Goal: Information Seeking & Learning: Learn about a topic

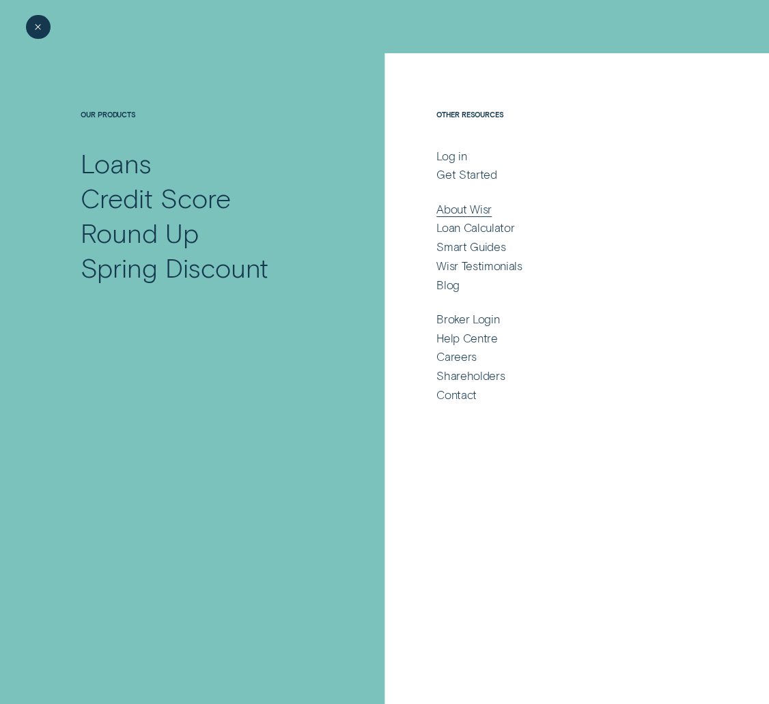
click at [475, 212] on div "About Wisr" at bounding box center [463, 209] width 55 height 14
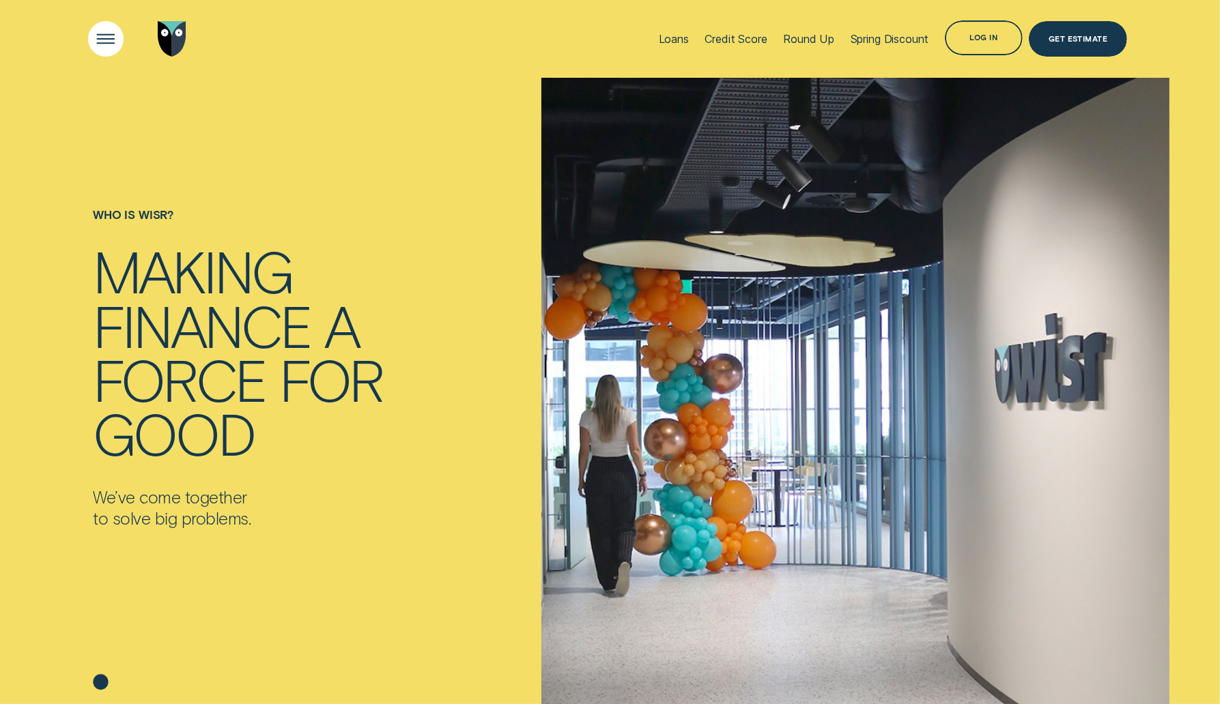
click at [100, 38] on div "Open Menu" at bounding box center [105, 38] width 49 height 49
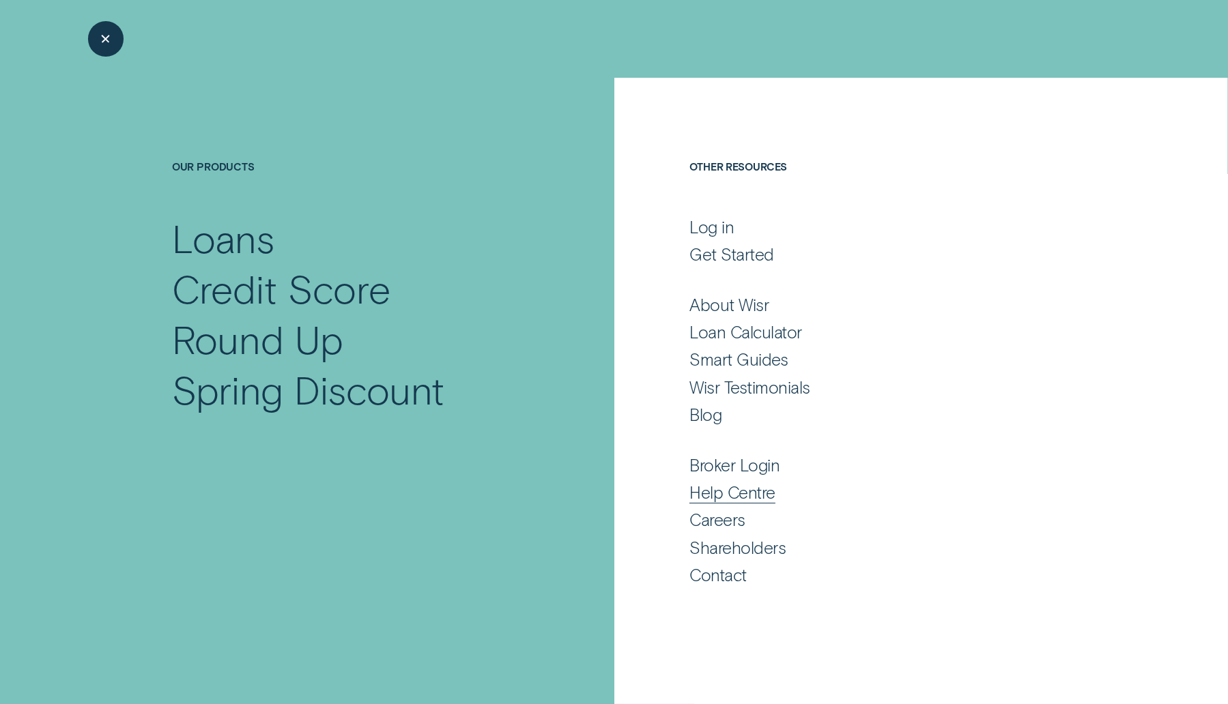
click at [703, 489] on div "Help Centre" at bounding box center [732, 492] width 86 height 21
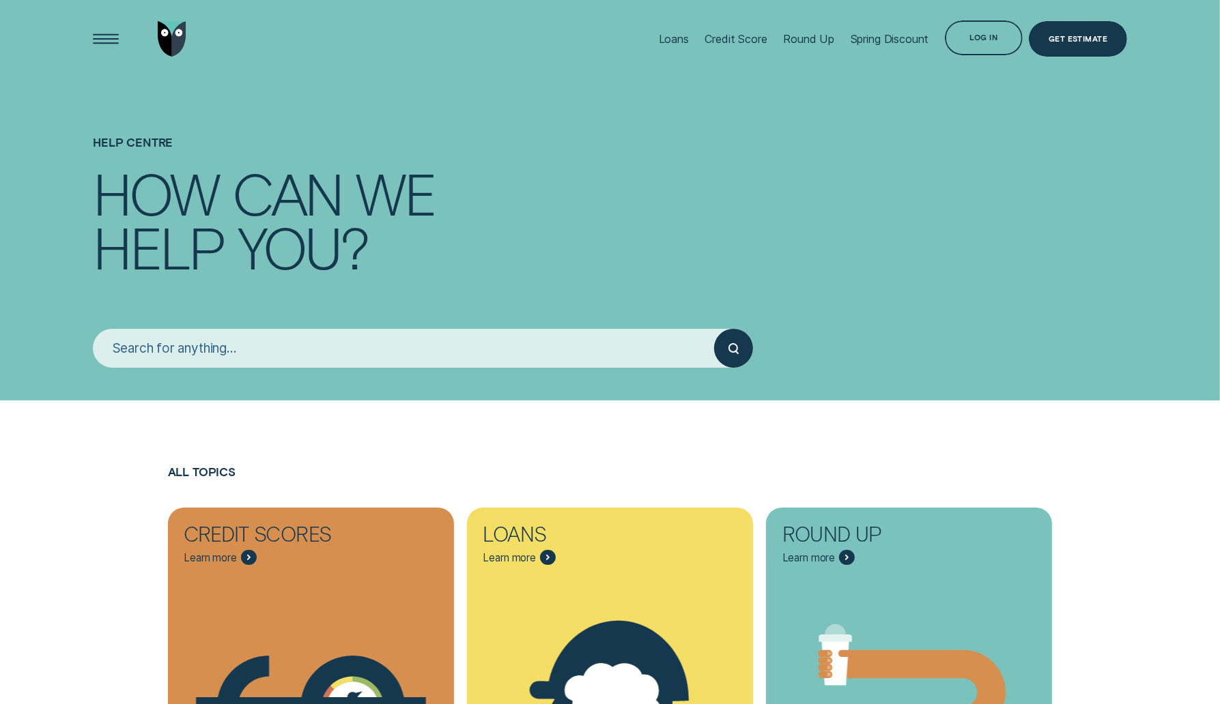
scroll to position [467, 0]
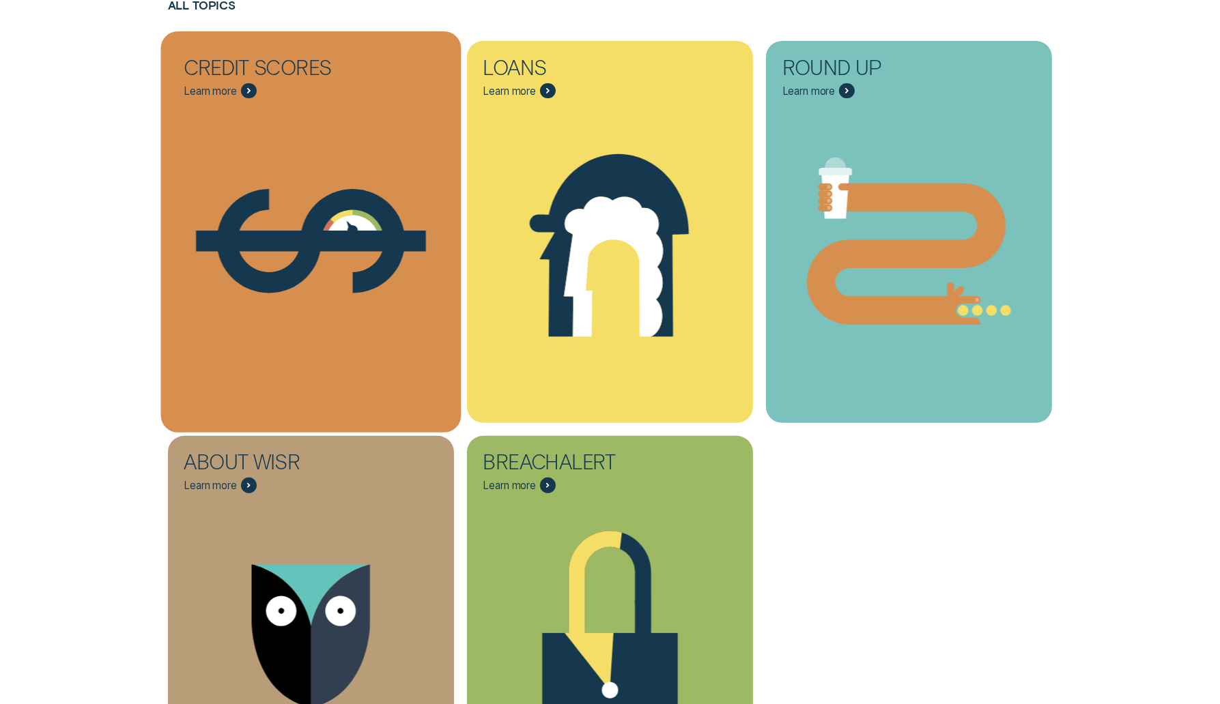
click at [268, 187] on icon "Credit Scores - Learn more" at bounding box center [310, 241] width 300 height 229
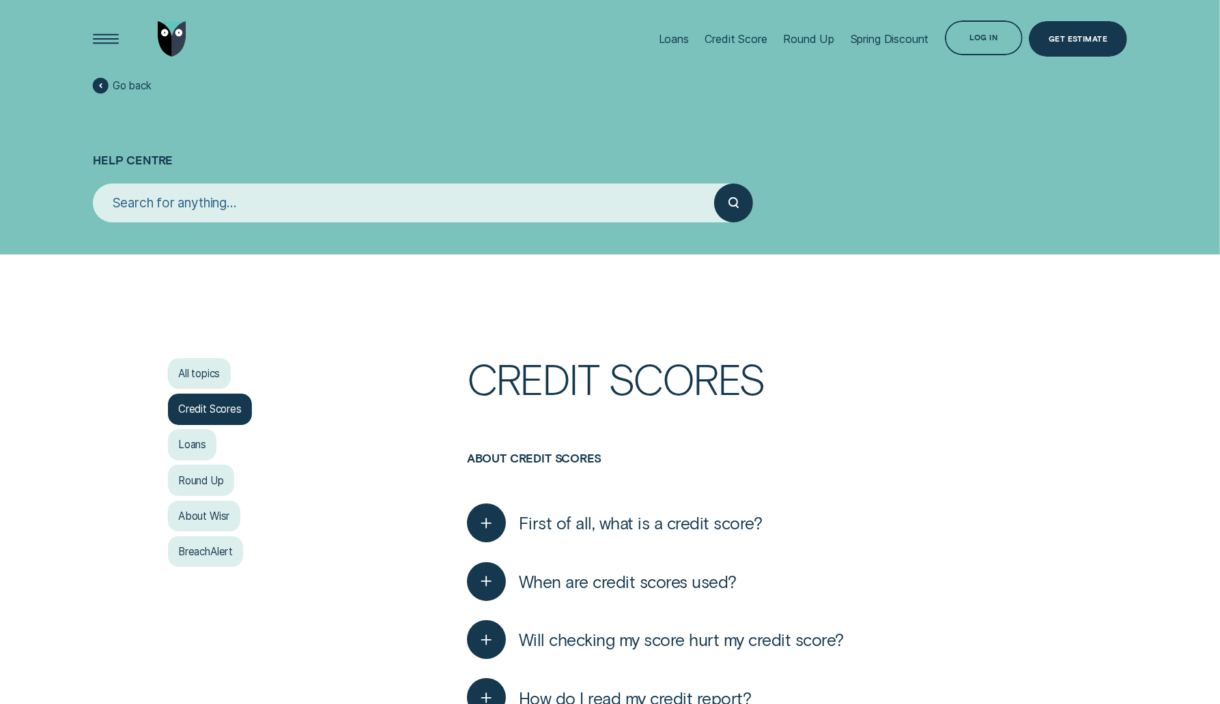
scroll to position [227, 0]
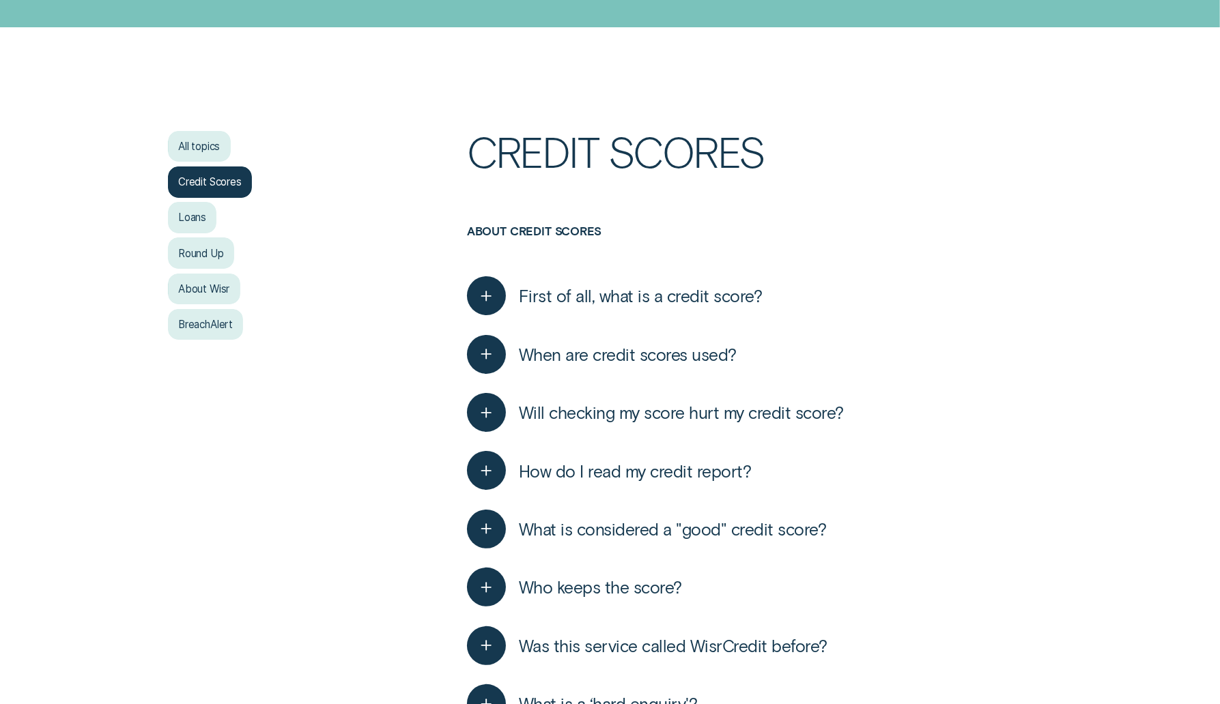
click at [616, 352] on span "When are credit scores used?" at bounding box center [628, 354] width 218 height 21
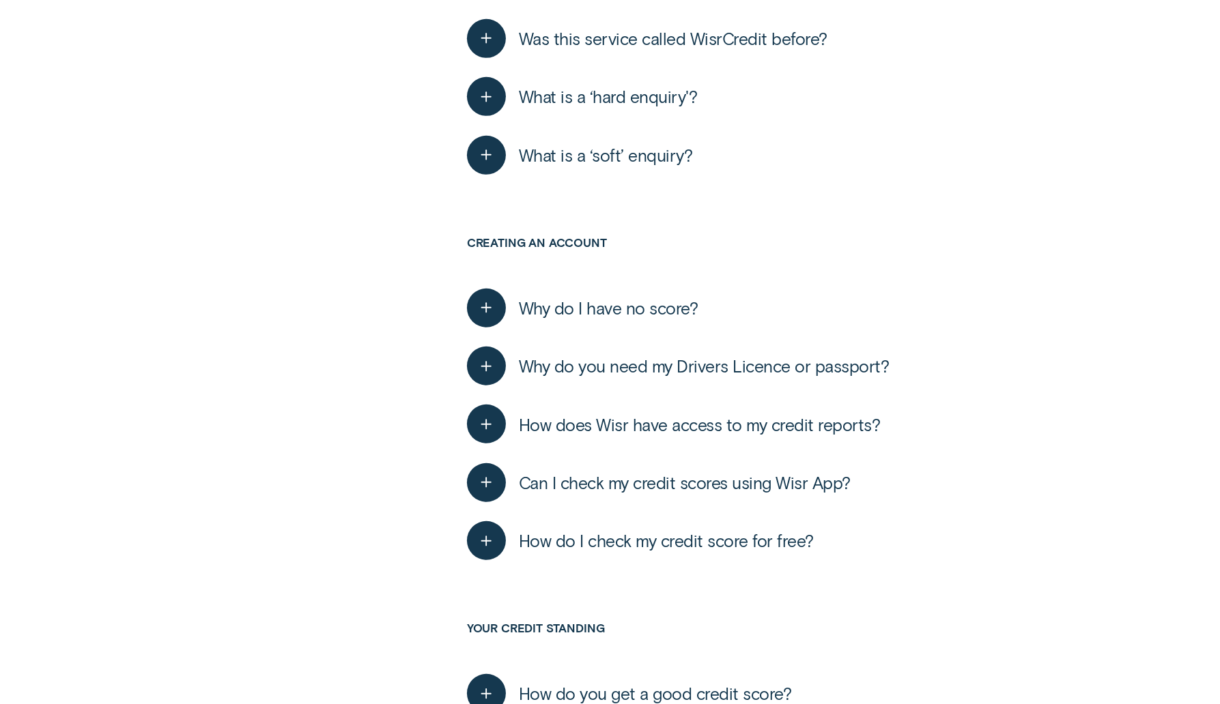
scroll to position [203, 0]
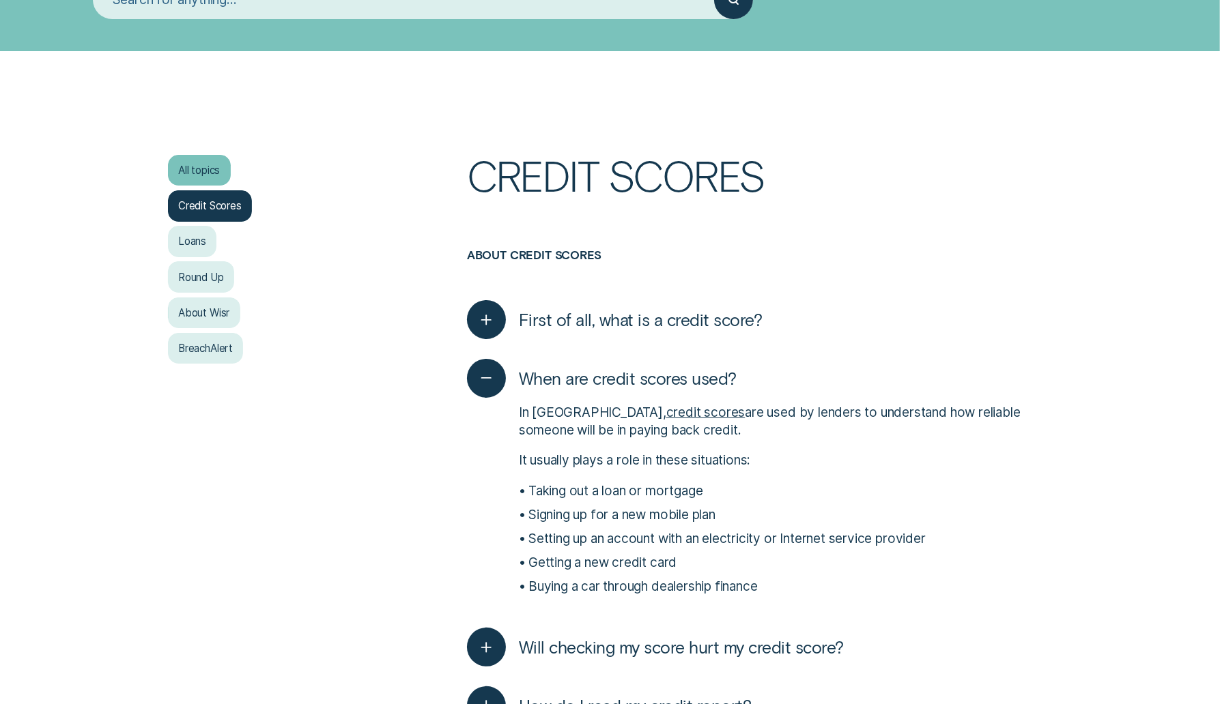
click at [214, 167] on div "All topics" at bounding box center [199, 170] width 63 height 31
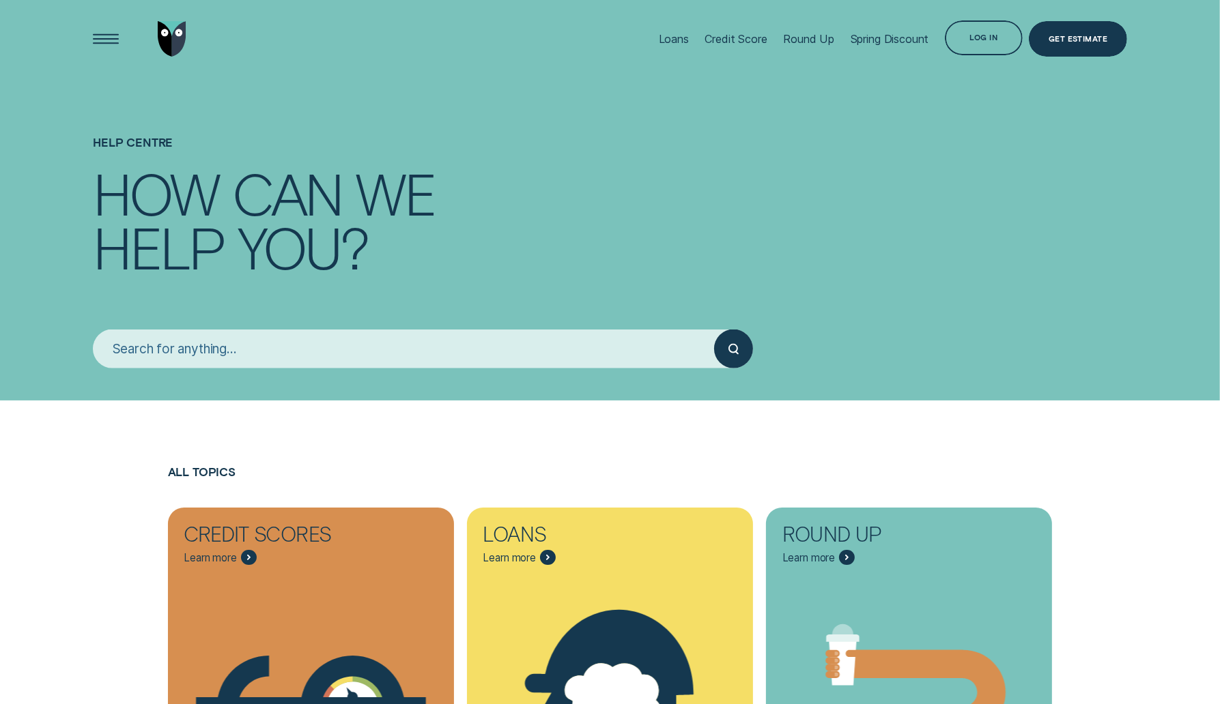
scroll to position [547, 0]
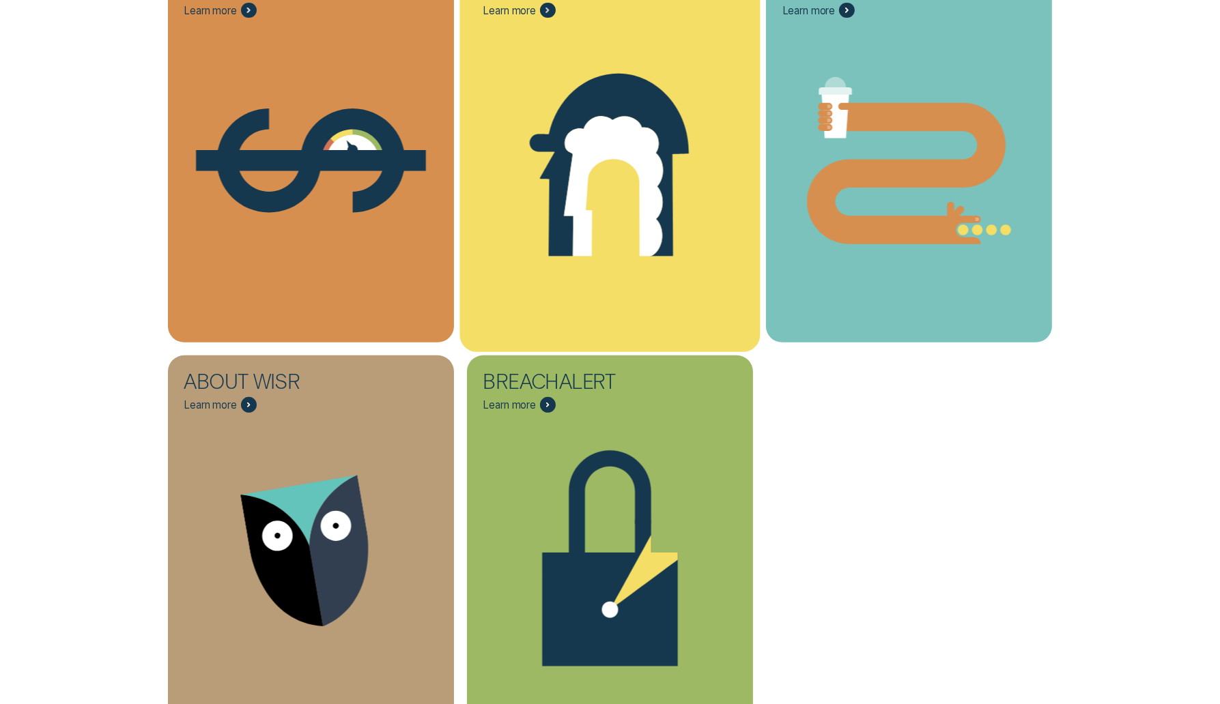
click at [514, 209] on icon "Loans - Learn more" at bounding box center [609, 160] width 300 height 229
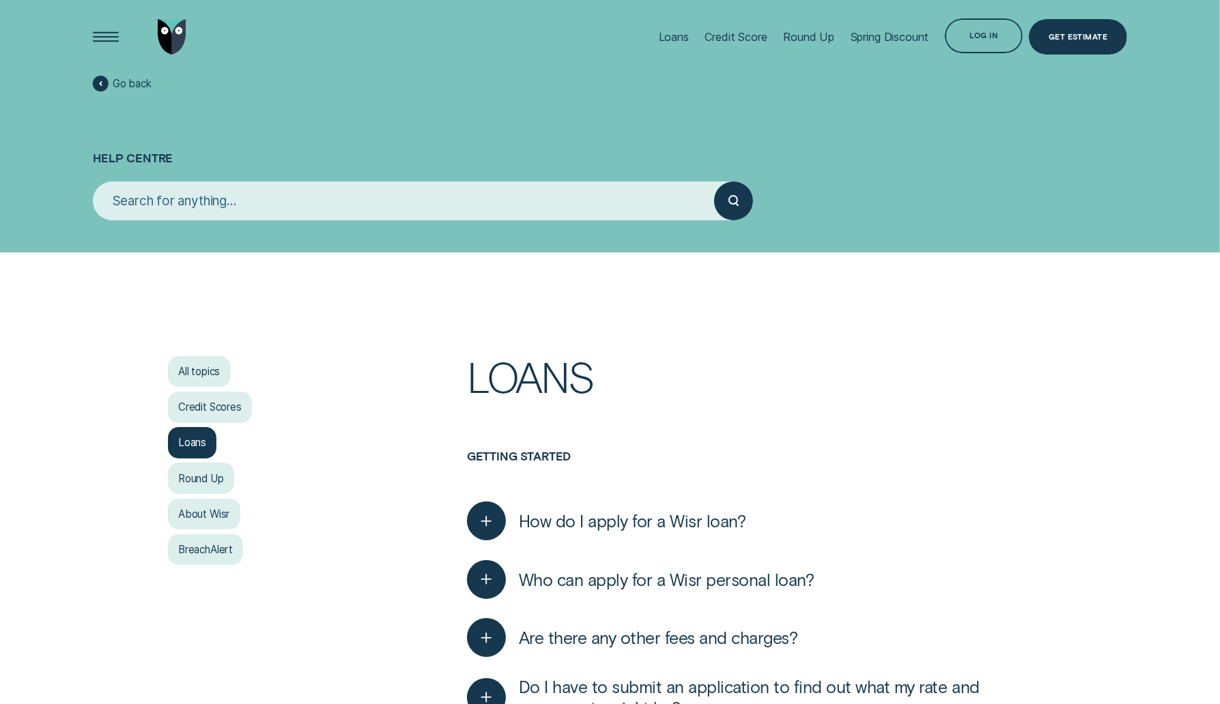
scroll to position [514, 0]
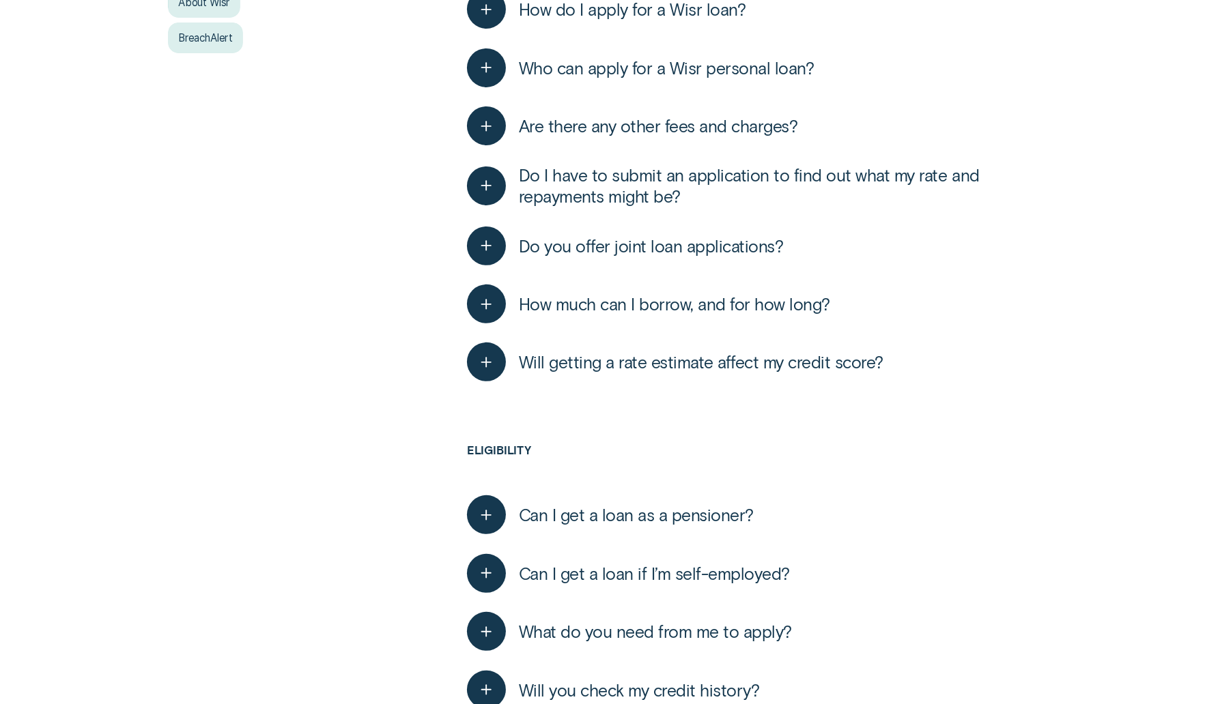
click at [556, 257] on button "Do you offer joint loan applications?" at bounding box center [625, 246] width 317 height 39
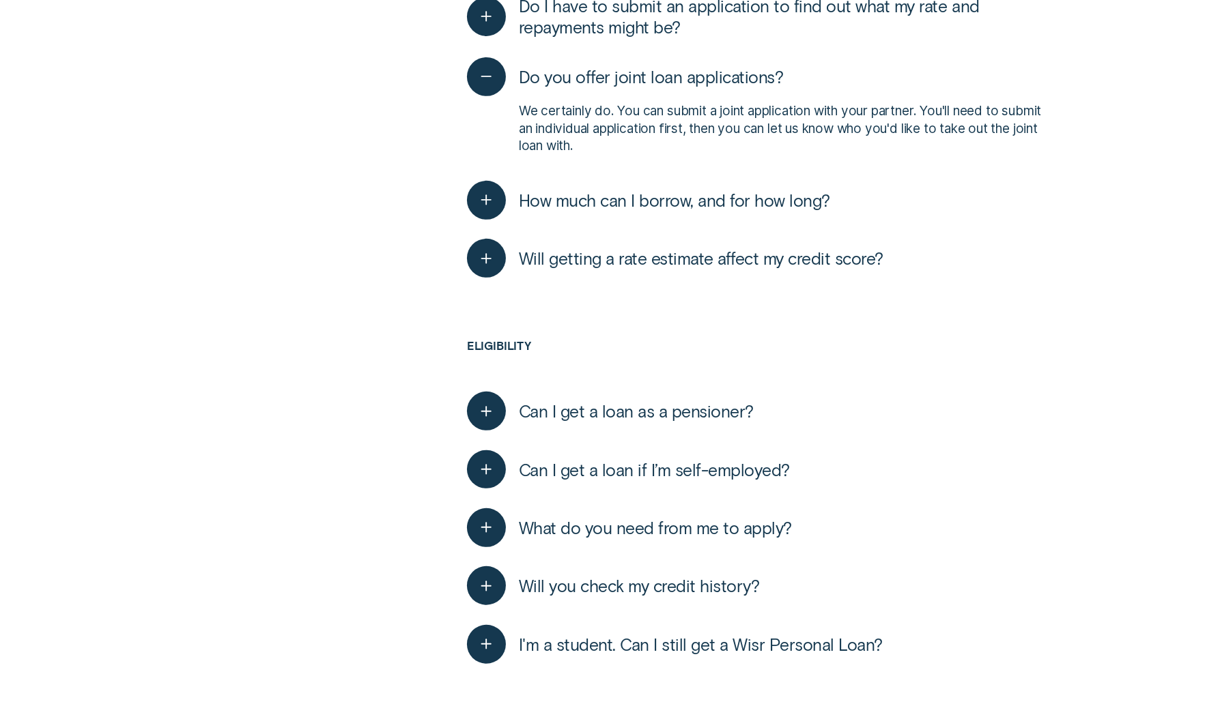
scroll to position [481, 0]
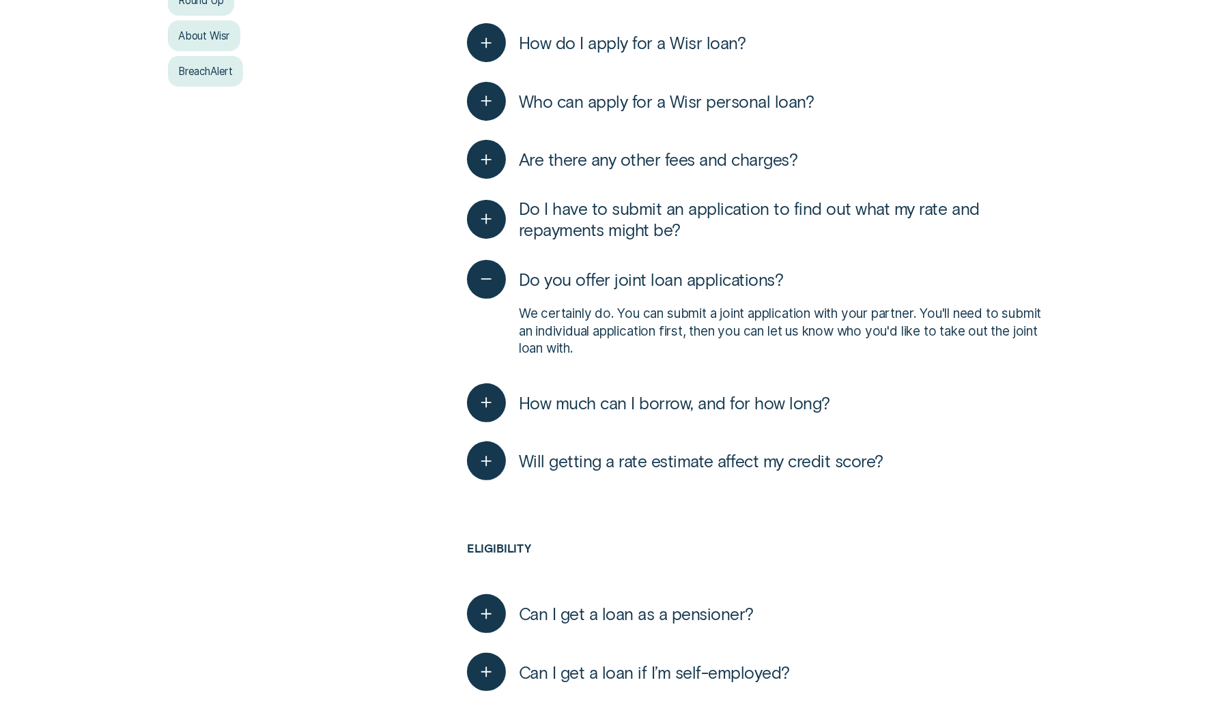
click at [571, 218] on span "Do I have to submit an application to find out what my rate and repayments migh…" at bounding box center [786, 219] width 534 height 42
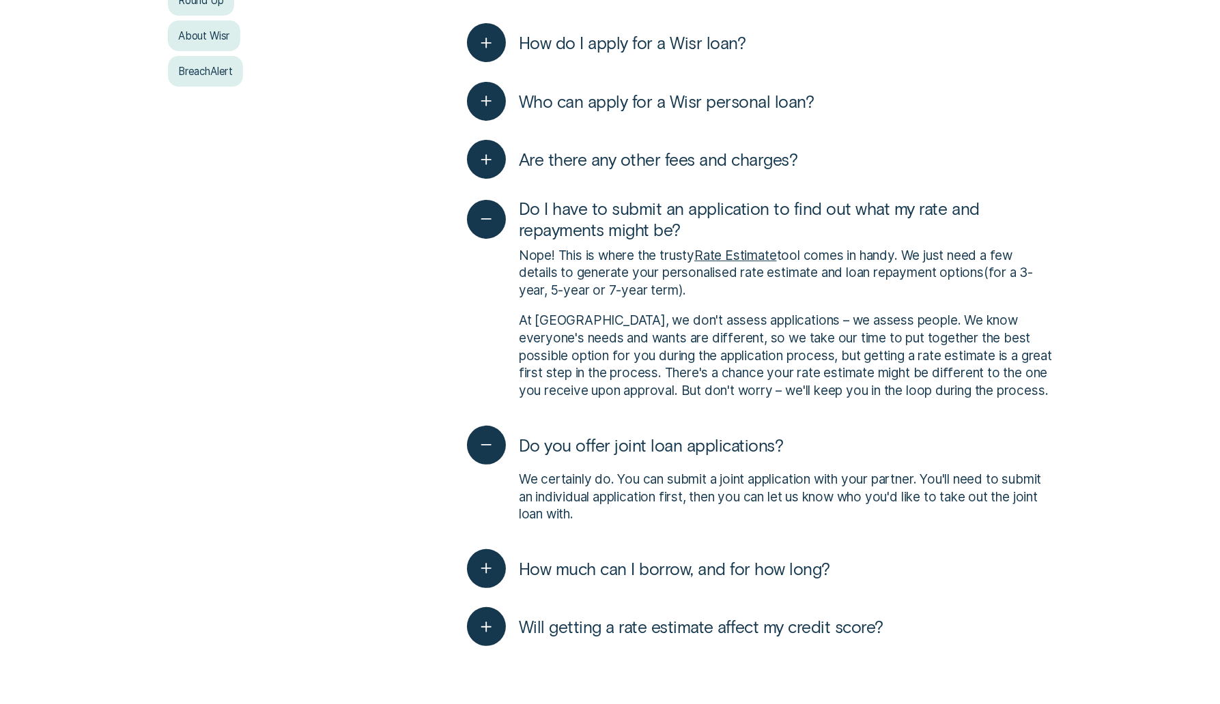
click at [566, 155] on span "Are there any other fees and charges?" at bounding box center [658, 159] width 279 height 21
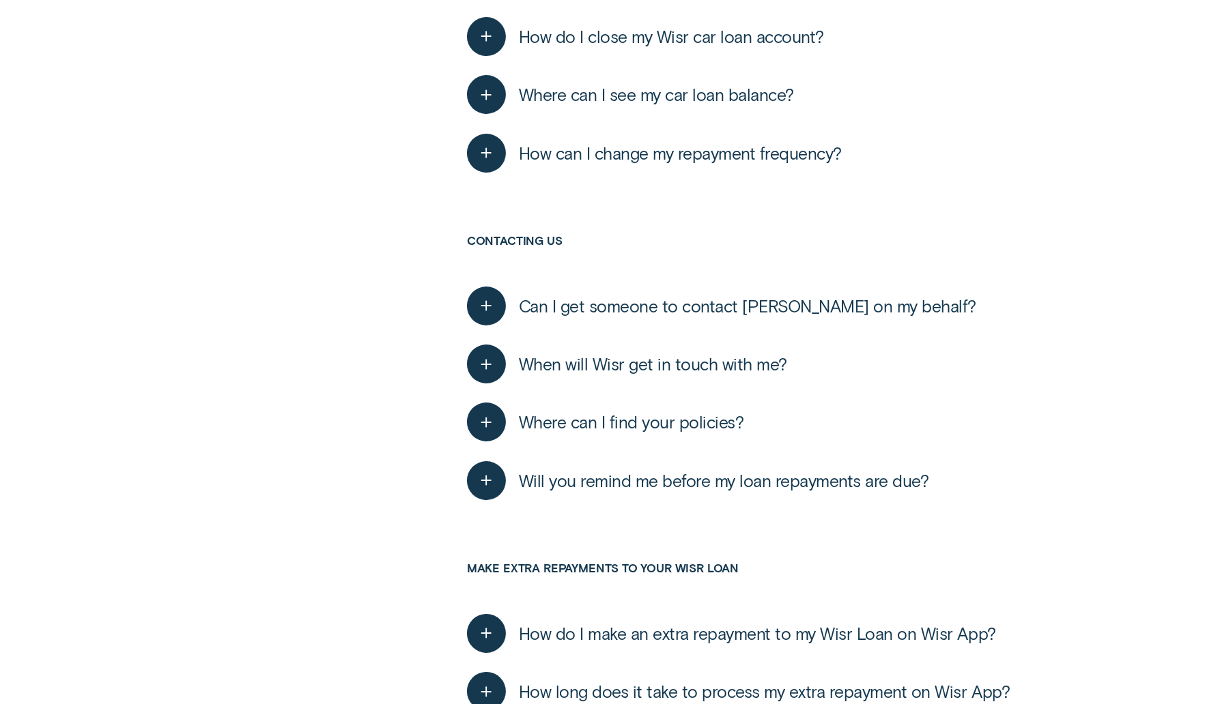
scroll to position [5995, 0]
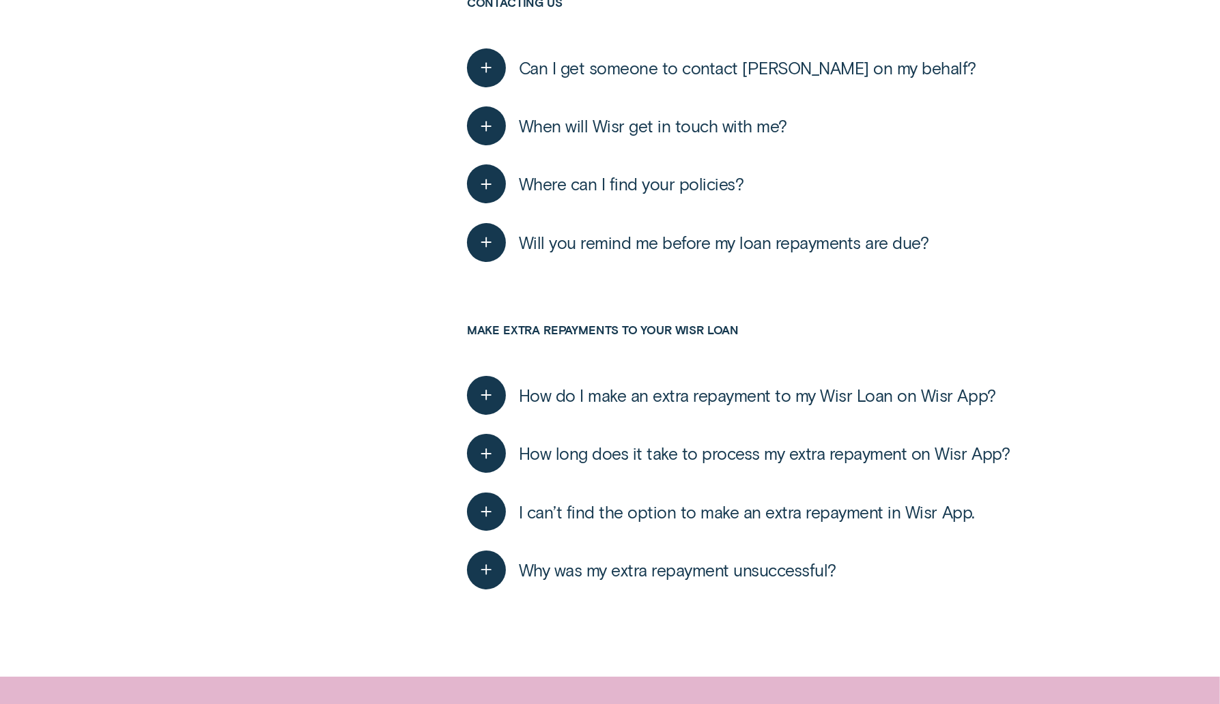
click at [615, 573] on span "Why was my extra repayment unsuccessful?" at bounding box center [677, 570] width 317 height 21
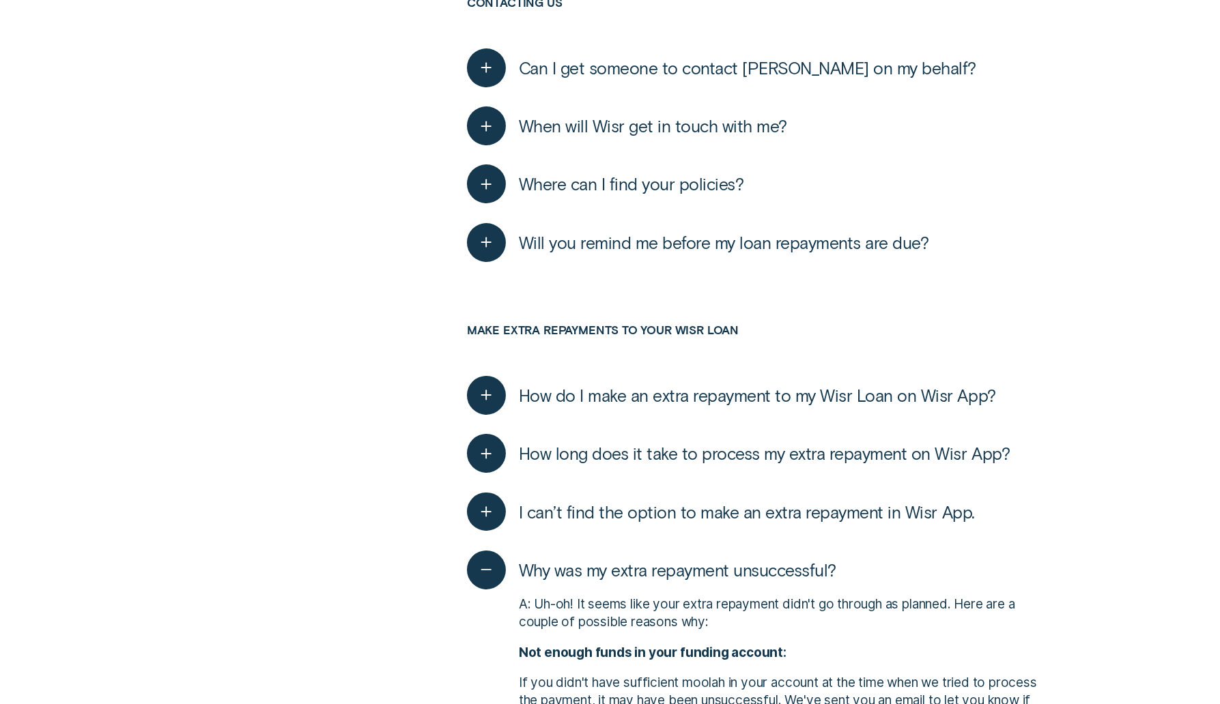
click at [615, 573] on span "Why was my extra repayment unsuccessful?" at bounding box center [677, 570] width 317 height 21
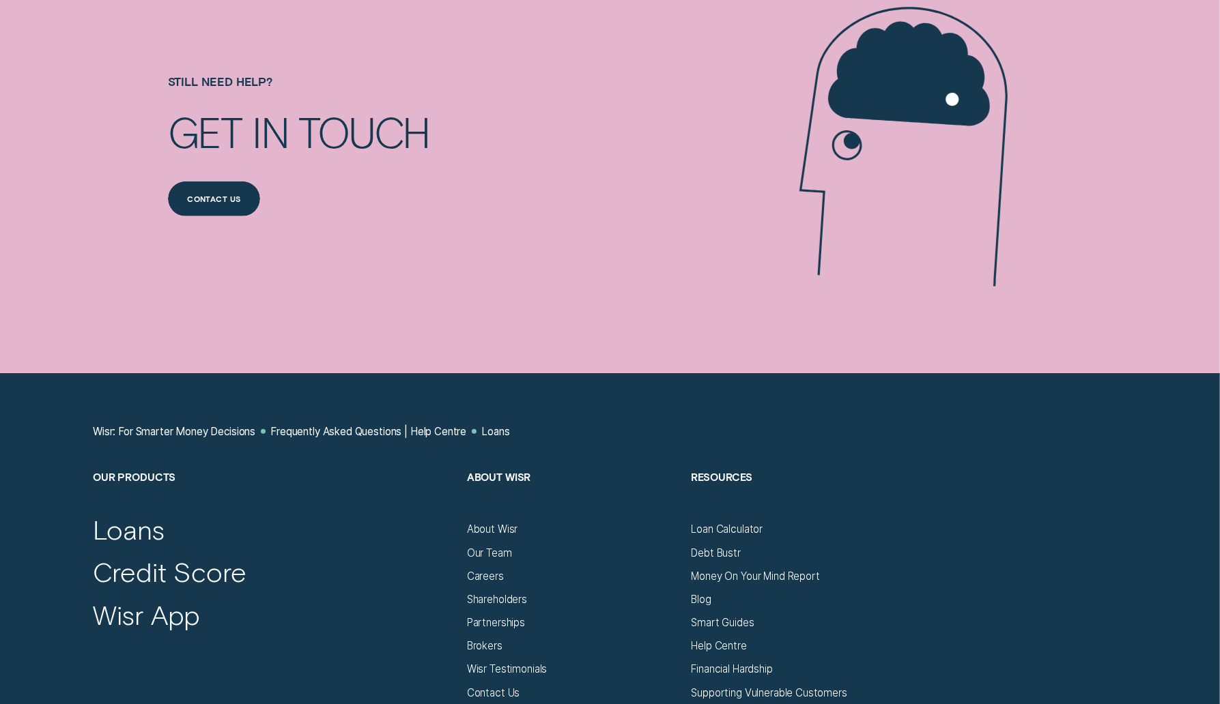
scroll to position [6760, 0]
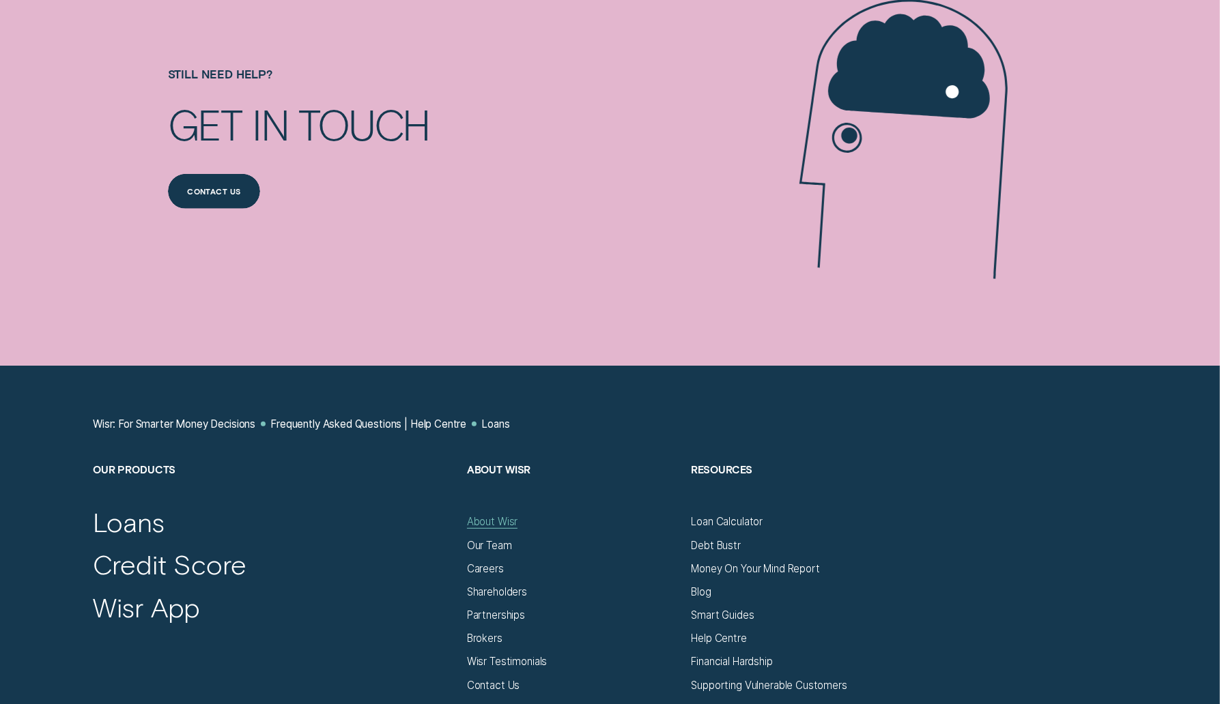
click at [487, 515] on div "About Wisr" at bounding box center [492, 521] width 51 height 13
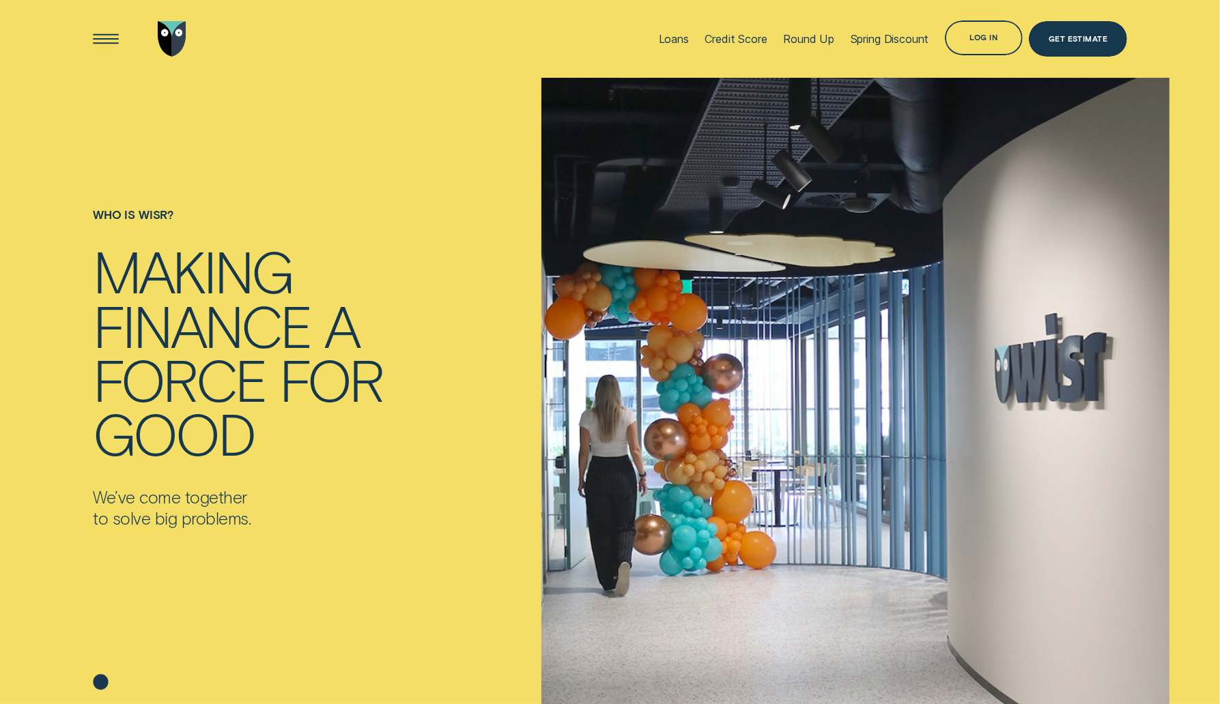
click at [171, 34] on img "Go to home page" at bounding box center [172, 38] width 29 height 35
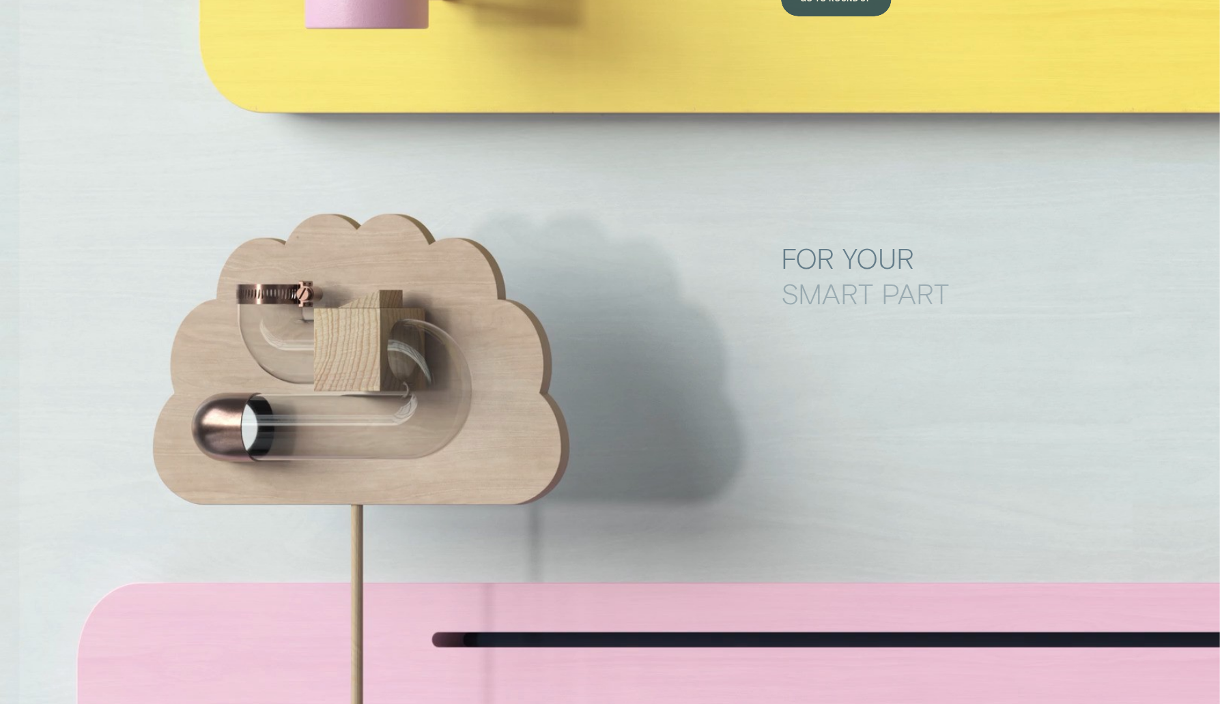
scroll to position [5562, 0]
